Goal: Task Accomplishment & Management: Manage account settings

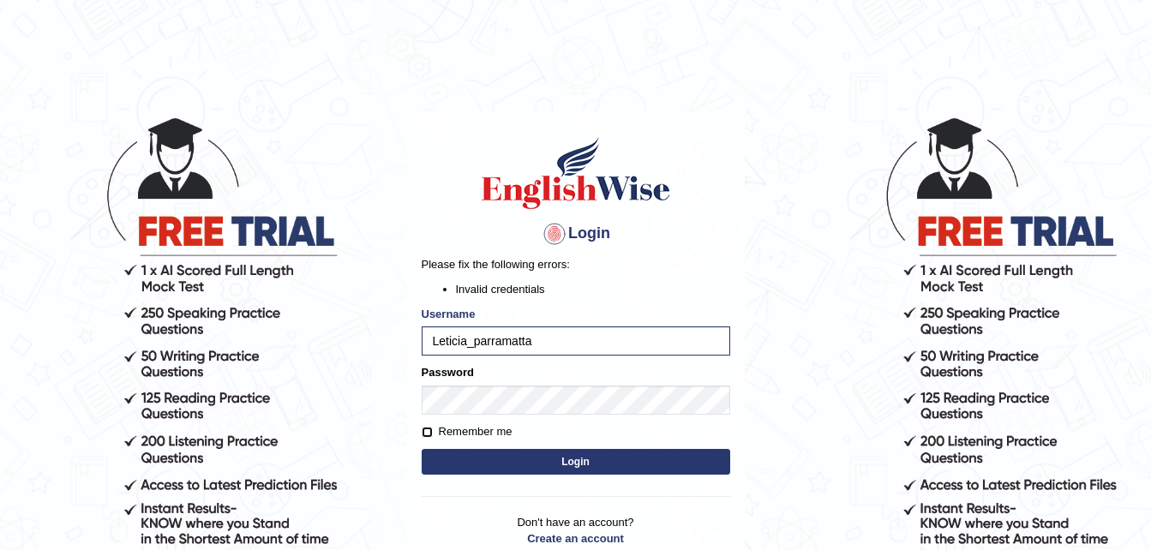
click at [424, 434] on input "Remember me" at bounding box center [427, 432] width 11 height 11
checkbox input "true"
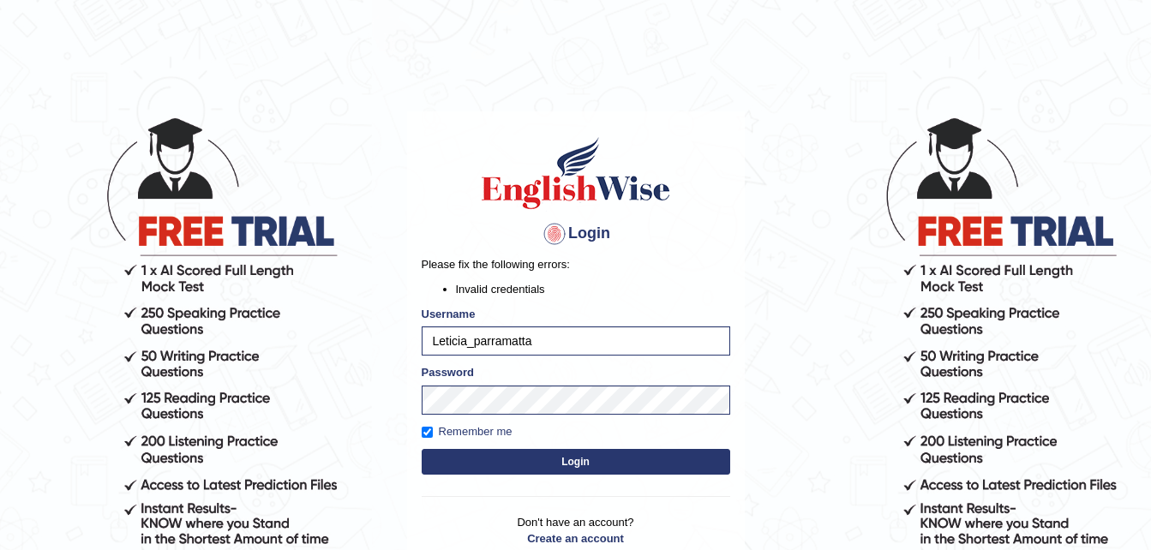
click at [495, 457] on button "Login" at bounding box center [576, 462] width 308 height 26
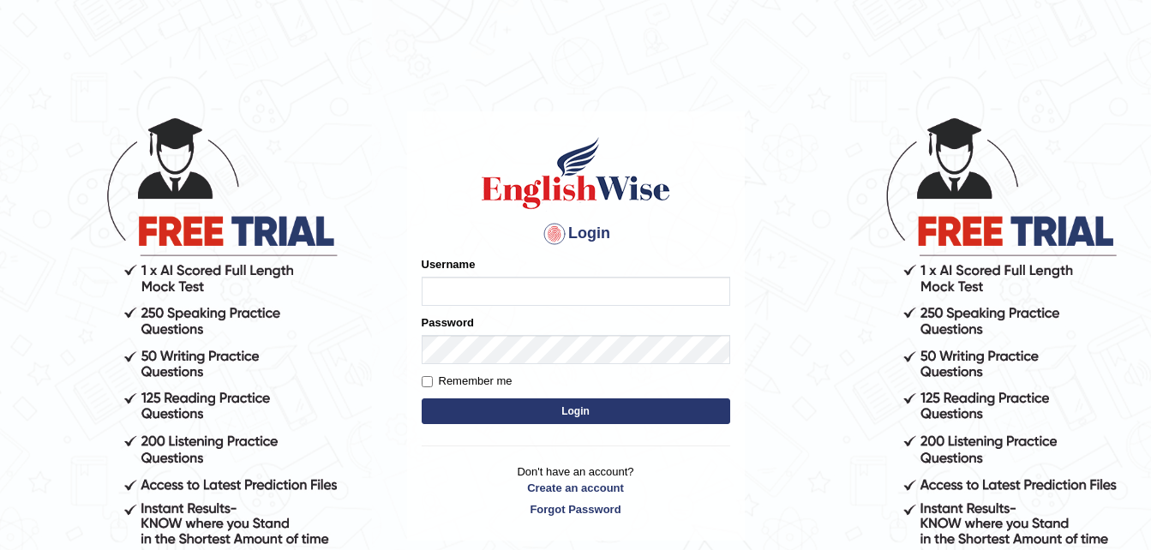
click at [437, 289] on input "Username" at bounding box center [576, 291] width 308 height 29
type input "Leticia_parramatta"
click at [501, 410] on button "Login" at bounding box center [576, 411] width 308 height 26
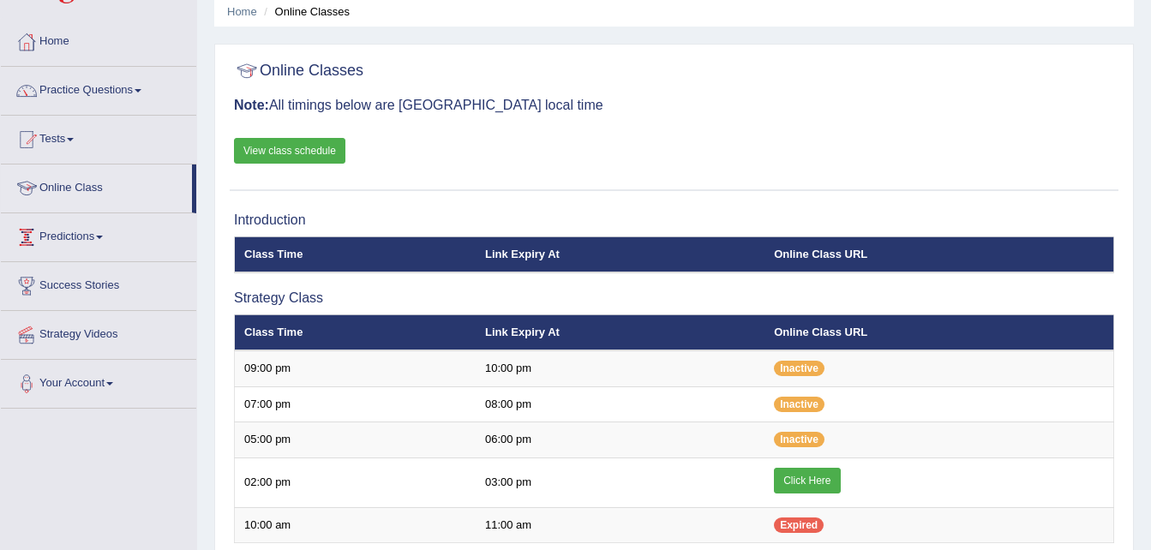
scroll to position [69, 0]
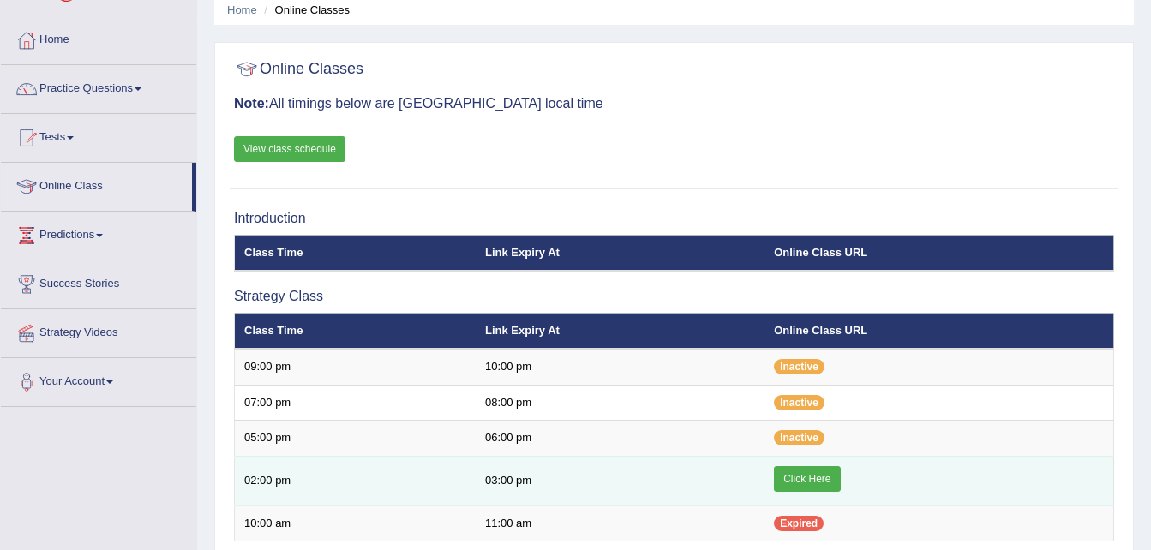
click at [822, 475] on link "Click Here" at bounding box center [807, 479] width 66 height 26
